Goal: Task Accomplishment & Management: Manage account settings

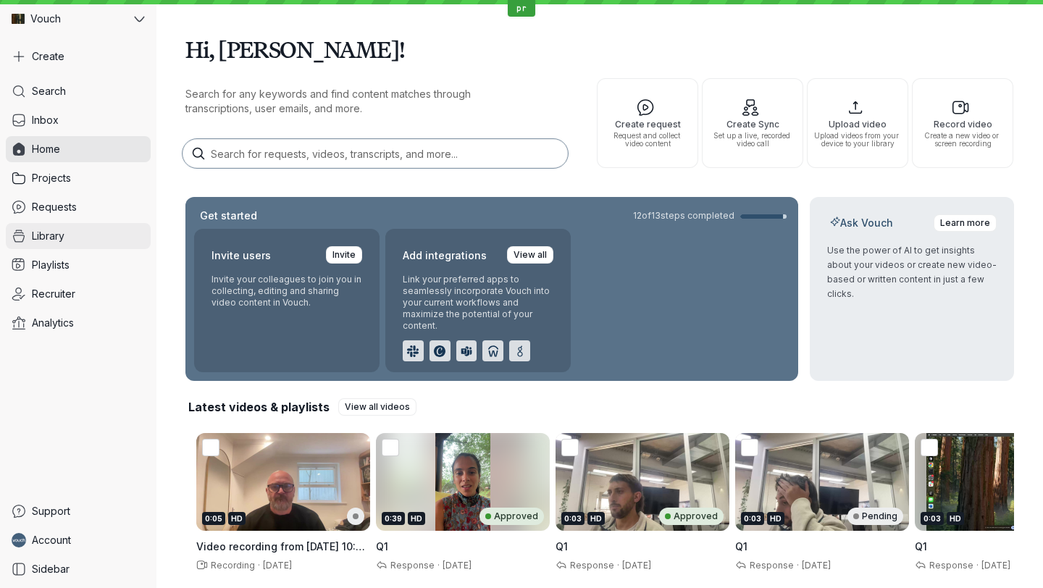
click at [56, 240] on span "Library" at bounding box center [48, 236] width 33 height 14
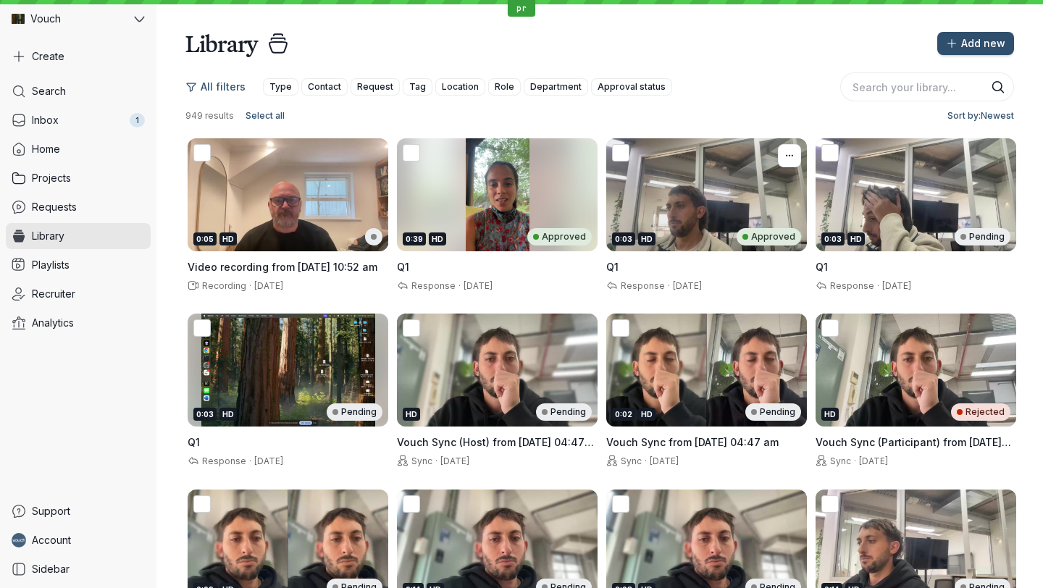
click at [699, 280] on span "[DATE]" at bounding box center [687, 285] width 29 height 11
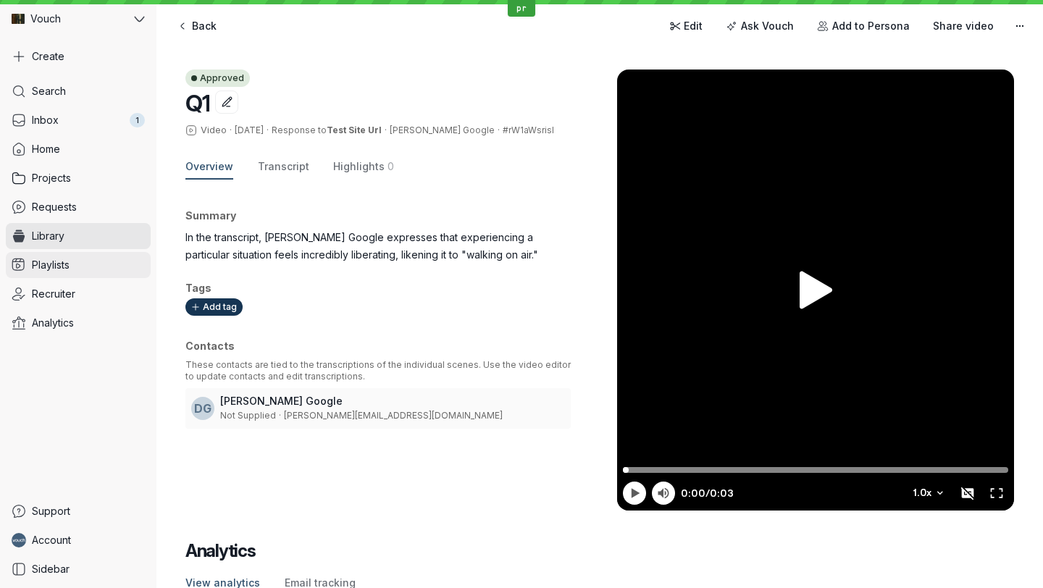
click at [71, 259] on link "Playlists" at bounding box center [78, 265] width 145 height 26
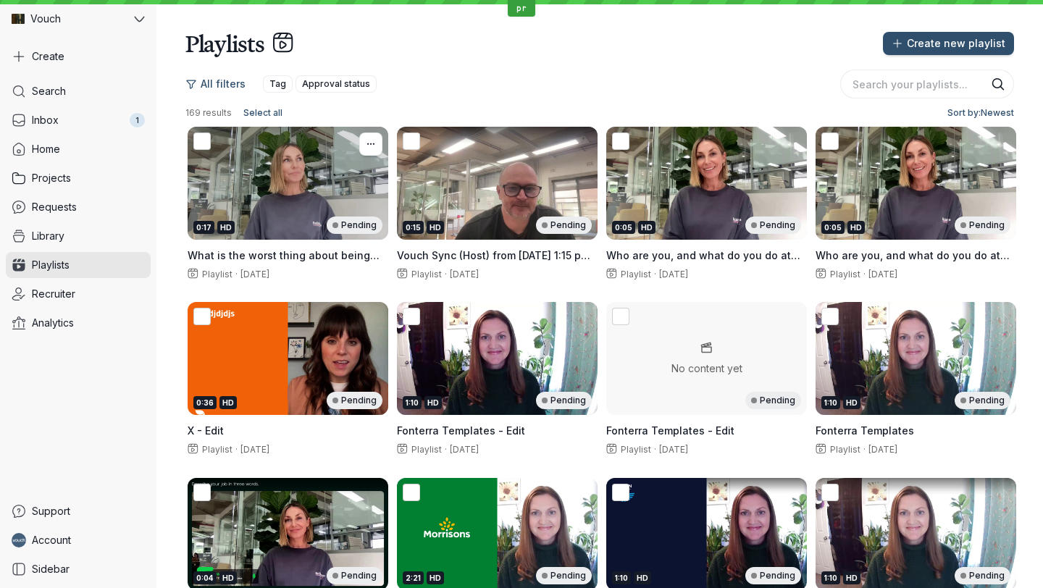
click at [330, 273] on div "Playlist · [DATE]" at bounding box center [288, 273] width 201 height 14
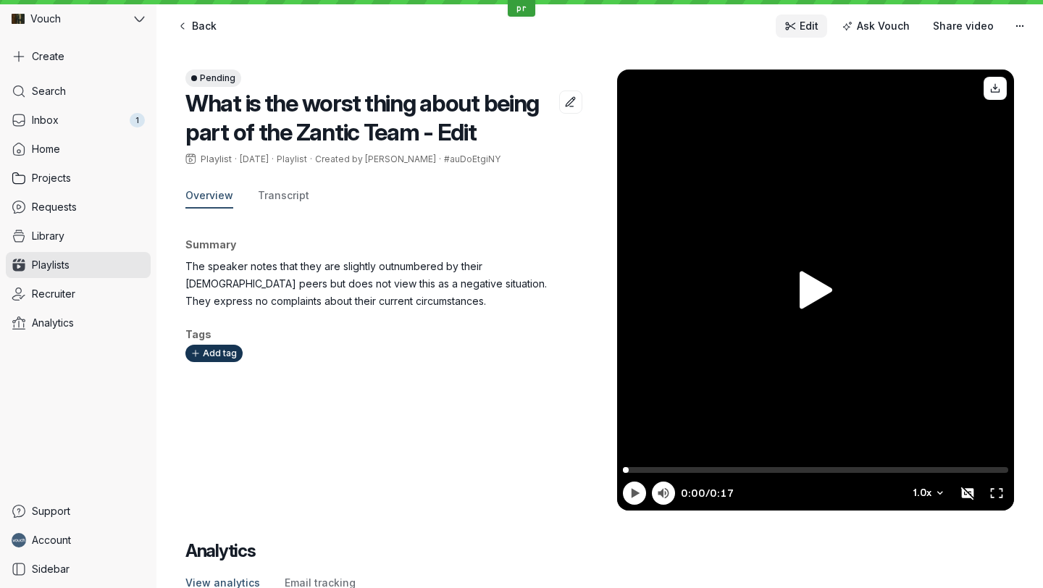
click at [807, 36] on link "Edit" at bounding box center [801, 25] width 51 height 23
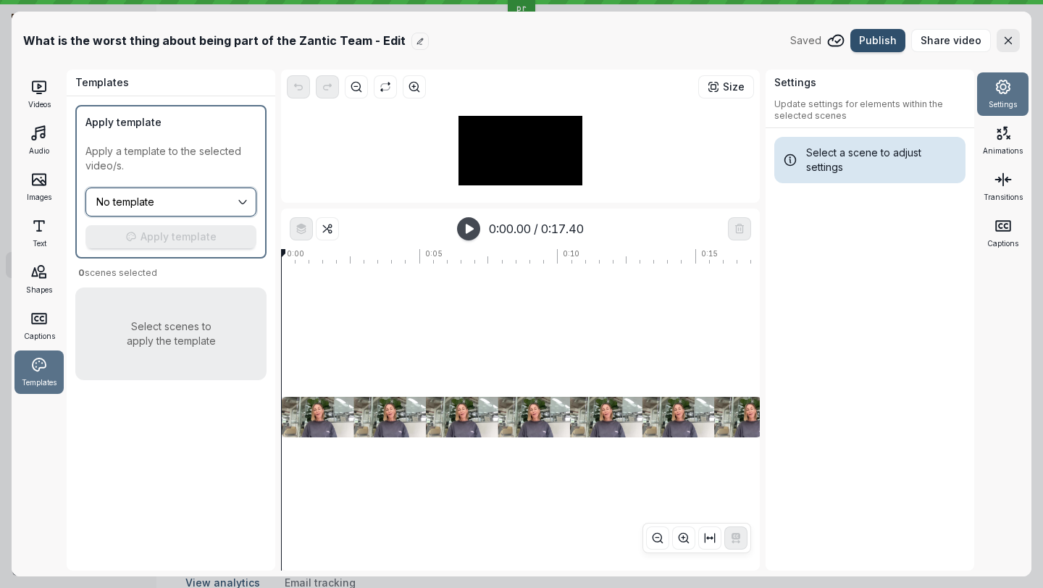
click at [112, 206] on input "No template" at bounding box center [165, 202] width 140 height 16
click at [425, 150] on div at bounding box center [520, 150] width 467 height 93
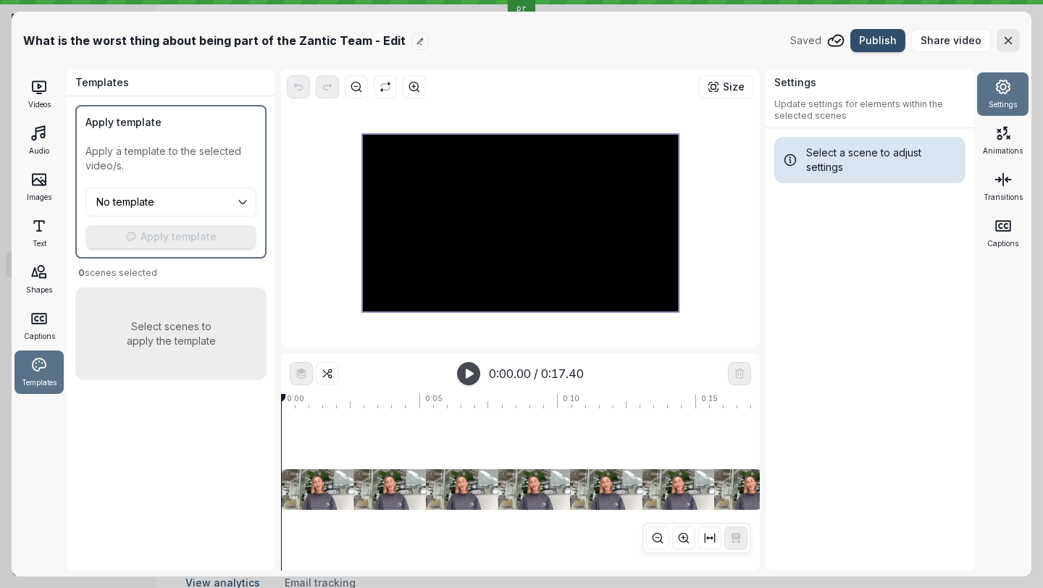
click at [550, 250] on div at bounding box center [520, 223] width 316 height 178
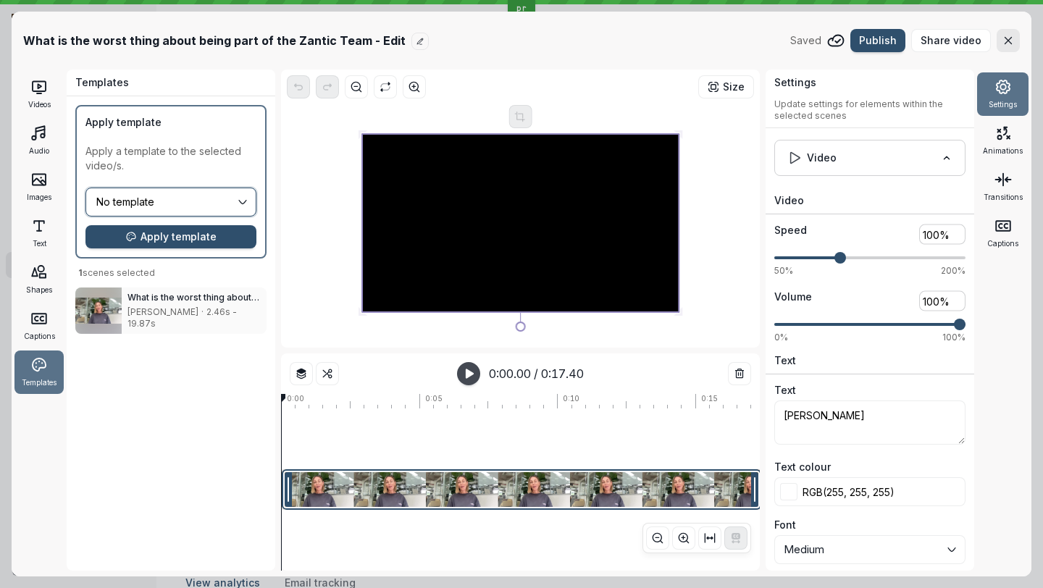
click at [168, 212] on button "No template" at bounding box center [170, 202] width 171 height 29
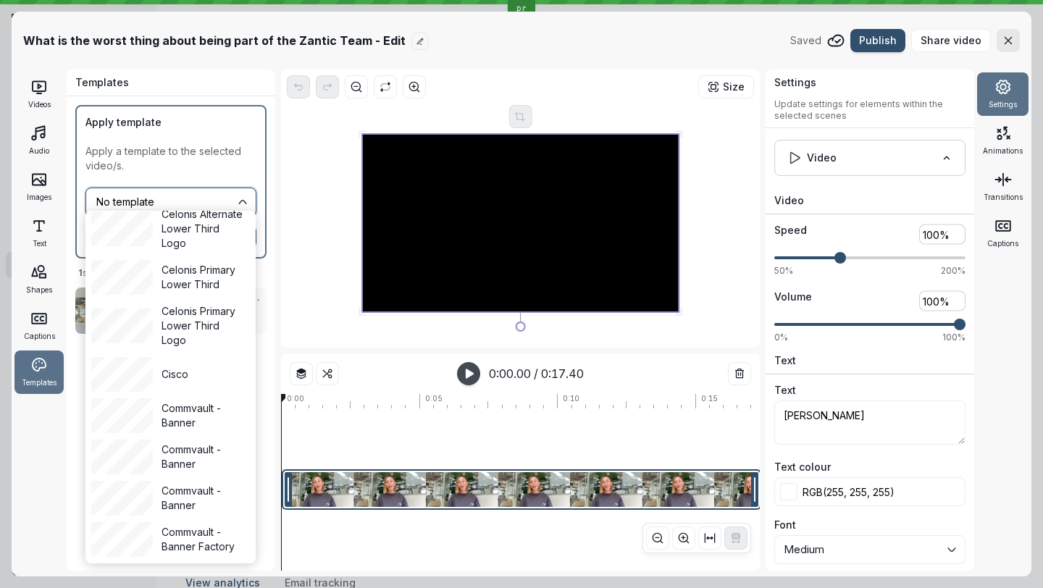
scroll to position [697, 0]
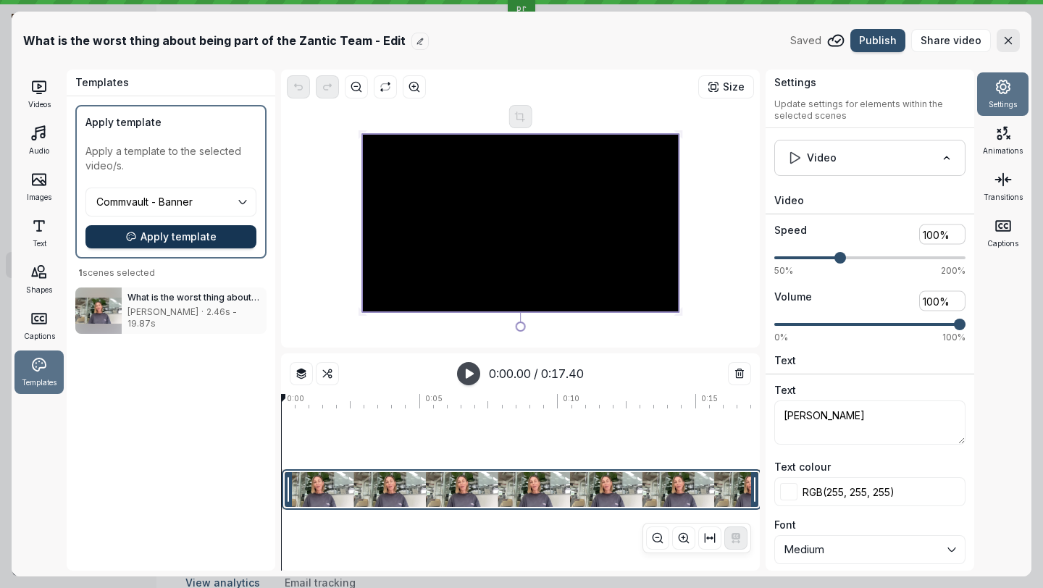
click at [182, 233] on span "Apply template" at bounding box center [178, 237] width 76 height 14
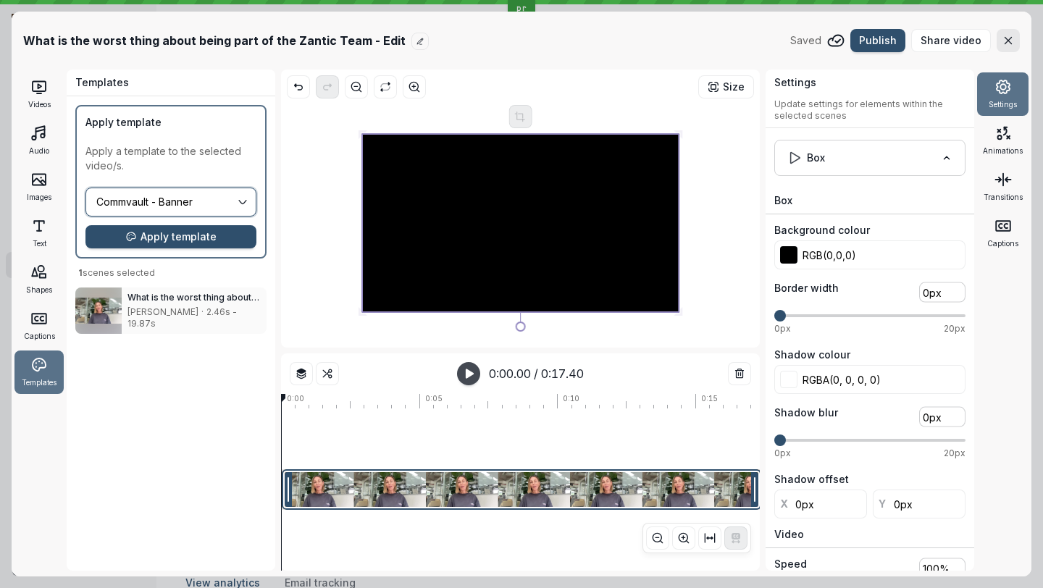
click at [166, 204] on input "Commvault - Banner" at bounding box center [165, 202] width 140 height 16
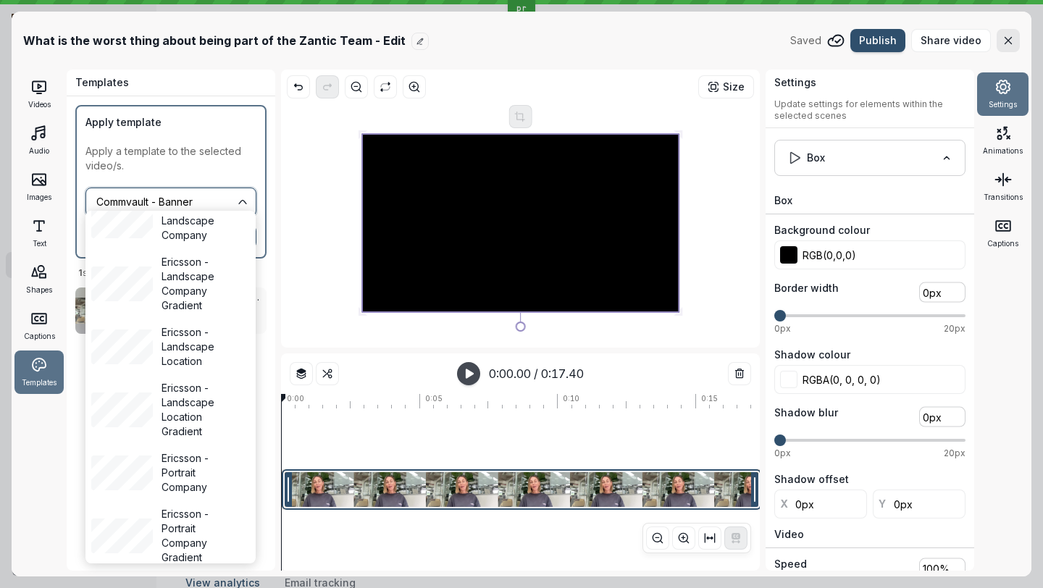
scroll to position [1682, 0]
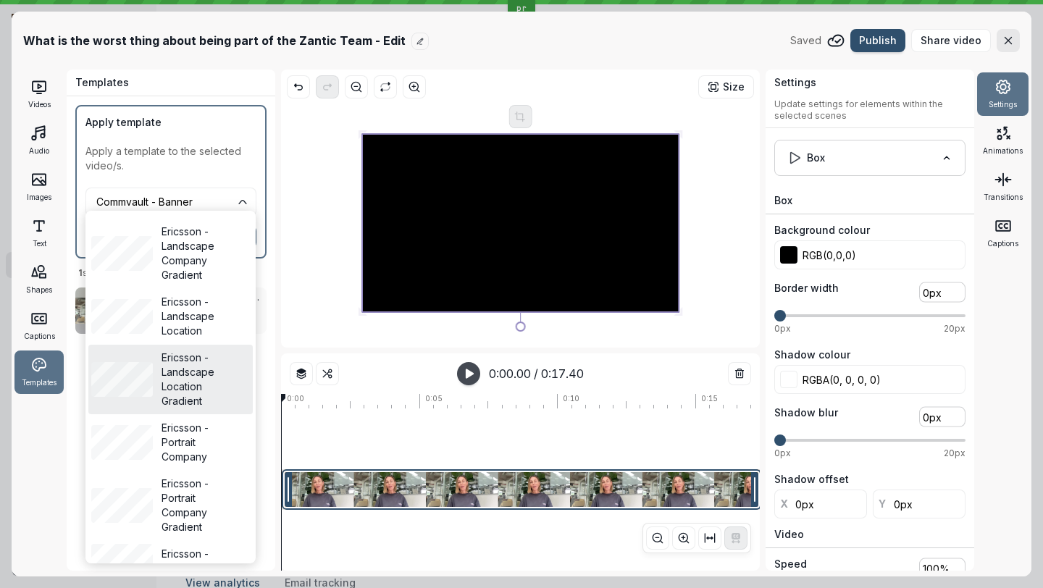
type input "Ericsson - Landscape Location Gradient"
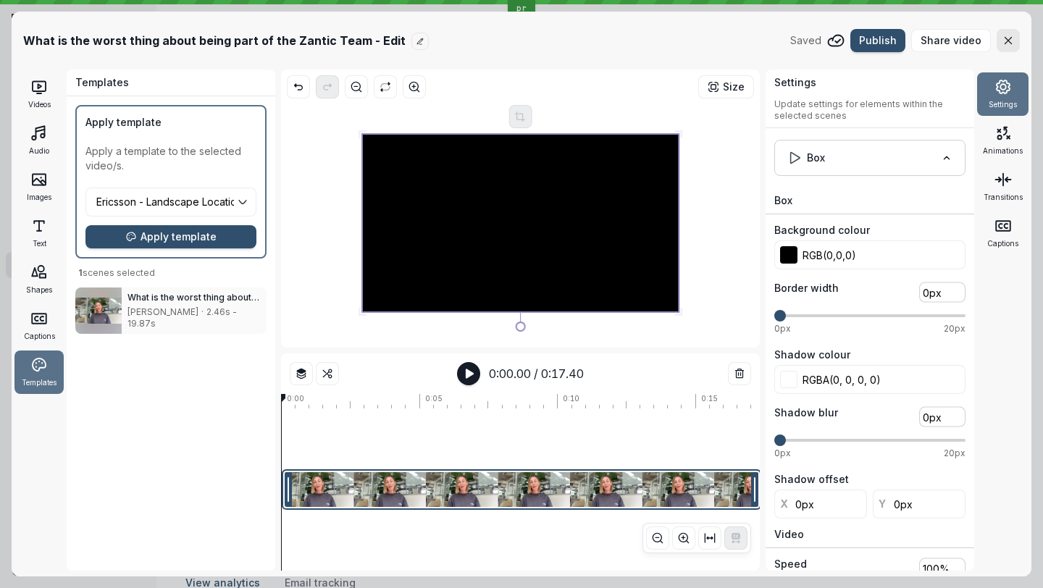
click at [469, 377] on icon "[object Object]" at bounding box center [469, 374] width 12 height 12
click at [469, 377] on rect "button" at bounding box center [470, 373] width 3 height 9
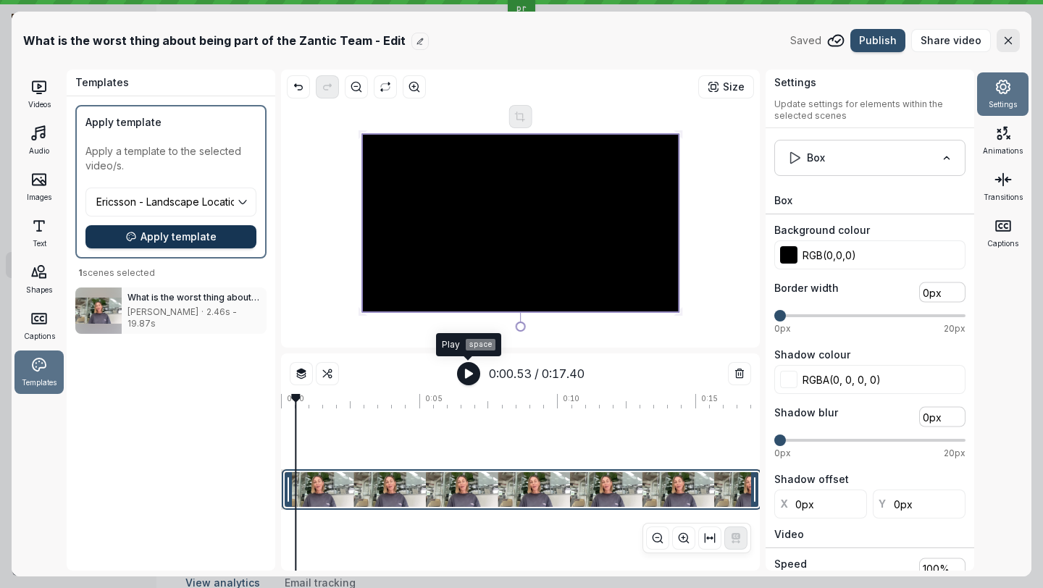
click at [211, 246] on button "Apply template" at bounding box center [170, 236] width 171 height 23
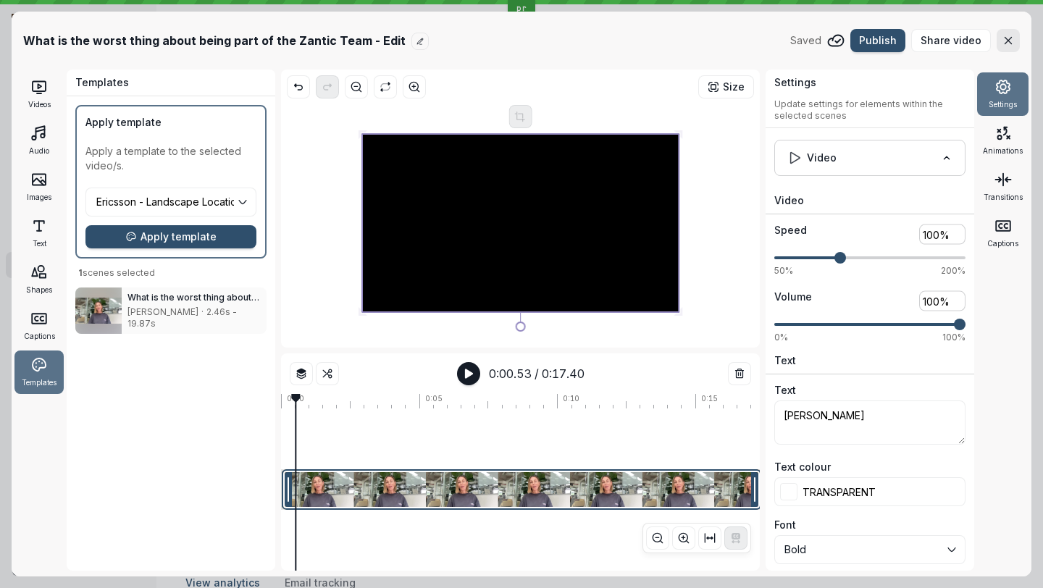
click at [367, 447] on div at bounding box center [641, 438] width 721 height 61
click at [420, 448] on div at bounding box center [641, 438] width 721 height 61
click at [500, 443] on div at bounding box center [641, 438] width 721 height 61
click at [574, 441] on div at bounding box center [641, 438] width 721 height 61
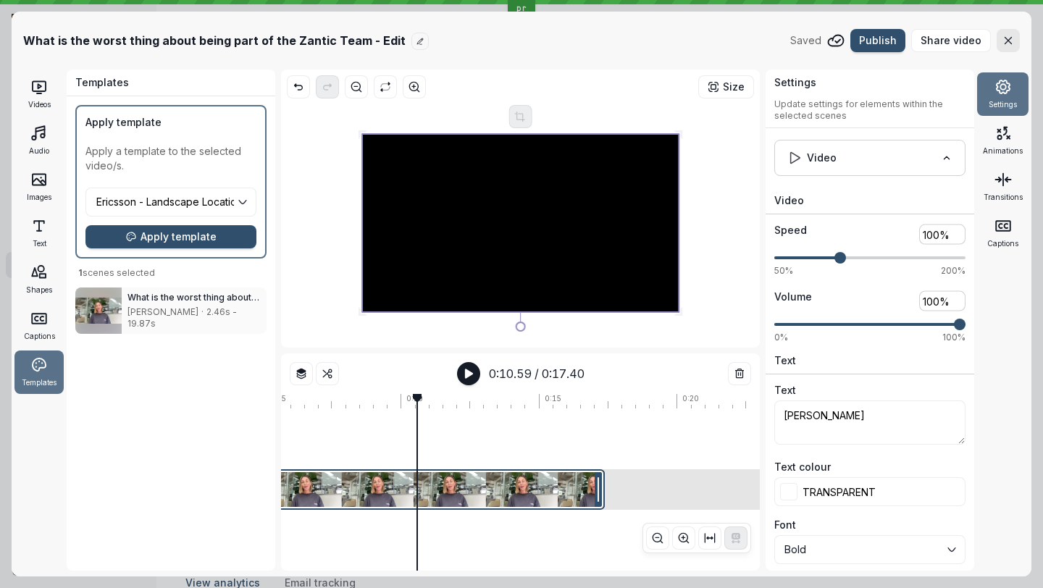
scroll to position [0, 240]
